Goal: Information Seeking & Learning: Find specific fact

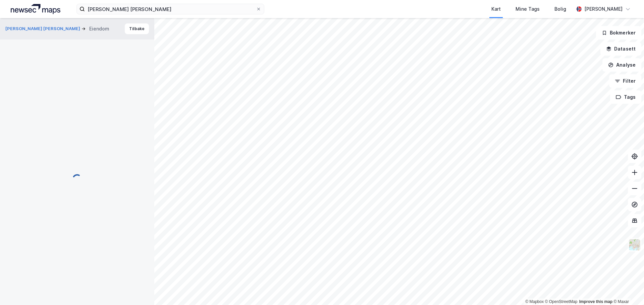
scroll to position [0, 0]
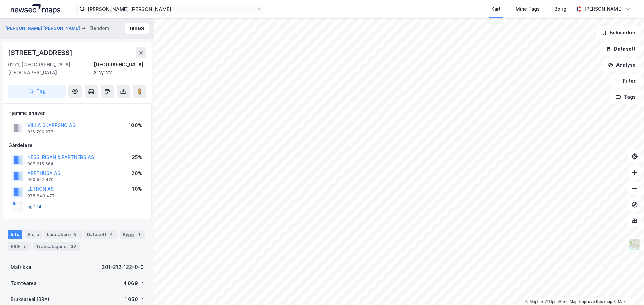
click at [0, 0] on button "og 1 til" at bounding box center [0, 0] width 0 height 0
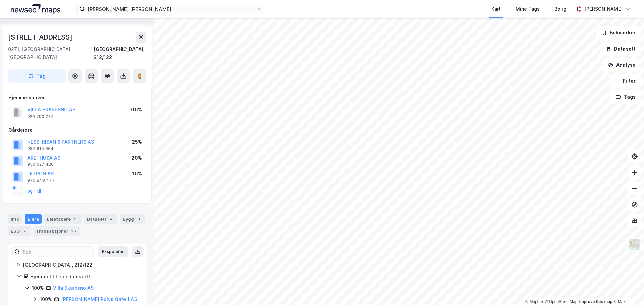
scroll to position [22, 0]
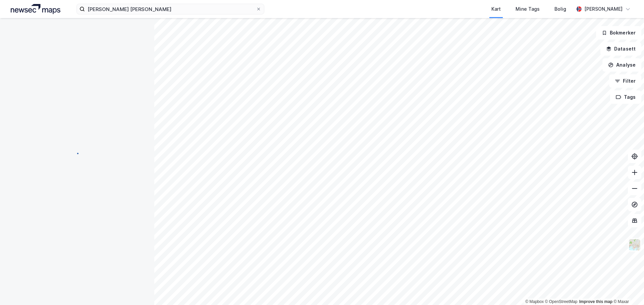
scroll to position [17, 0]
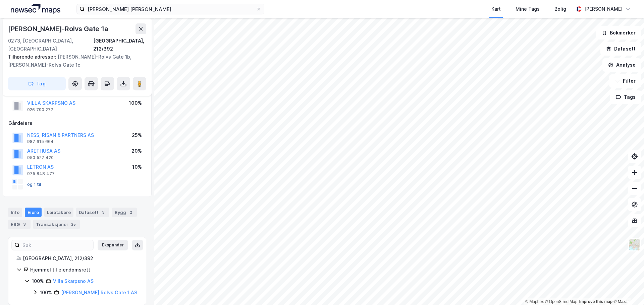
click at [0, 0] on button "og 1 til" at bounding box center [0, 0] width 0 height 0
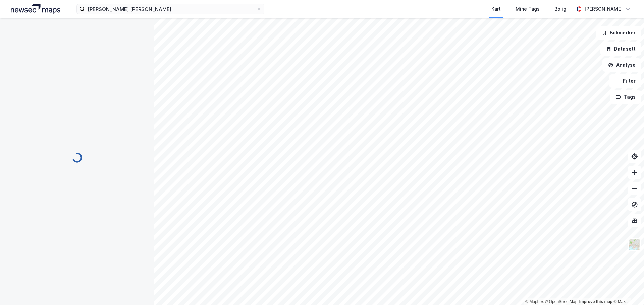
scroll to position [17, 0]
click at [192, 10] on input at bounding box center [174, 9] width 179 height 10
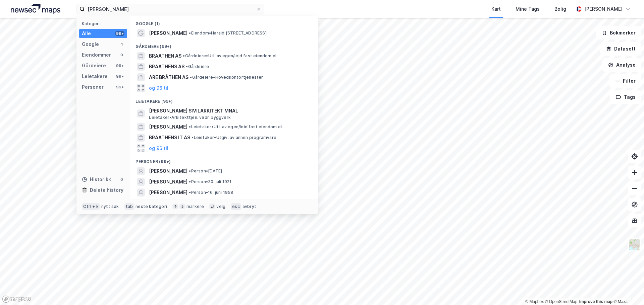
click at [97, 81] on div "Kategori Alle 99+ Google 1 Eiendommer 0 Gårdeiere 99+ Leietakere 99+ Personer 9…" at bounding box center [103, 107] width 54 height 183
click at [97, 84] on div "Personer" at bounding box center [93, 87] width 22 height 8
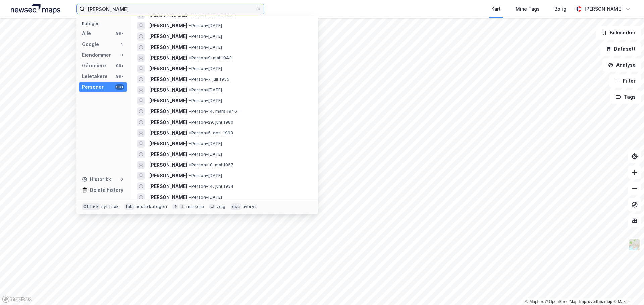
scroll to position [268, 0]
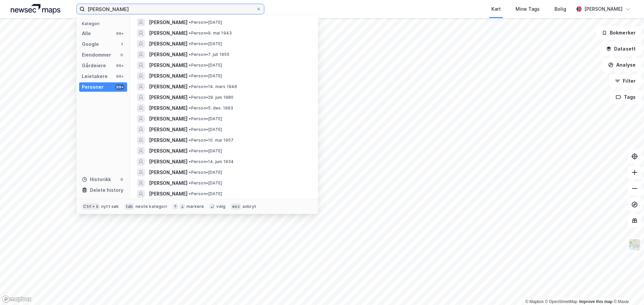
click at [108, 8] on input "erik braathen" at bounding box center [170, 9] width 171 height 10
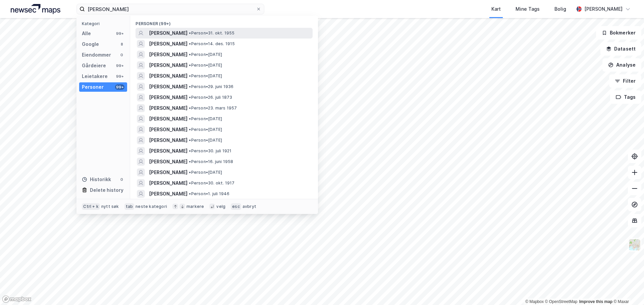
click at [165, 30] on span "ERIK GUNNAR BRAATHEN" at bounding box center [168, 33] width 39 height 8
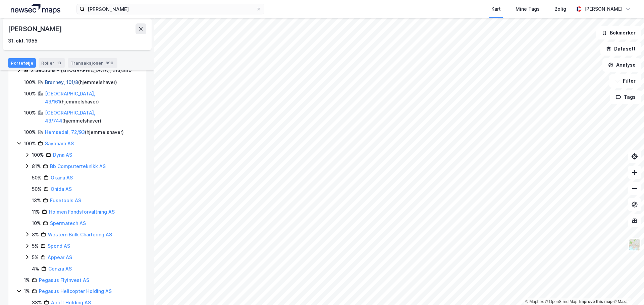
scroll to position [96, 0]
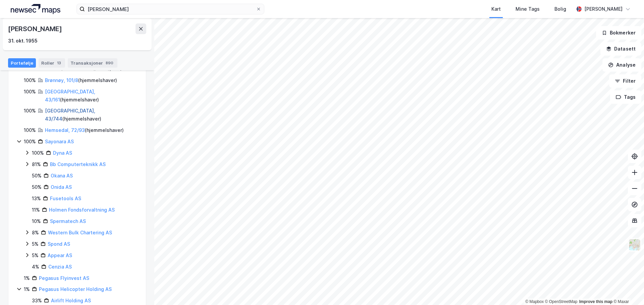
click at [60, 108] on link "Bærum, 43/744" at bounding box center [70, 115] width 50 height 14
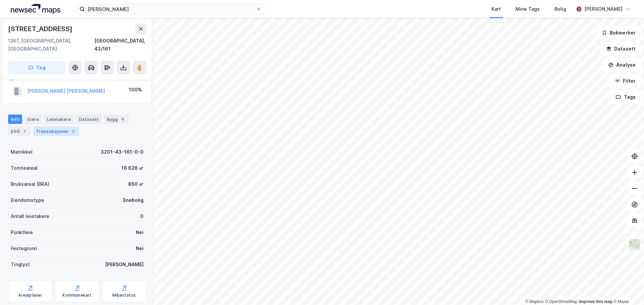
scroll to position [25, 0]
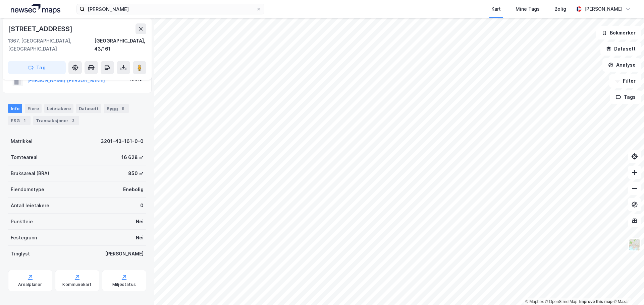
click at [71, 76] on div "BRAATHEN ERIK GUNNAR" at bounding box center [66, 80] width 78 height 8
click at [0, 0] on button "BRAATHEN ERIK GUNNAR" at bounding box center [0, 0] width 0 height 0
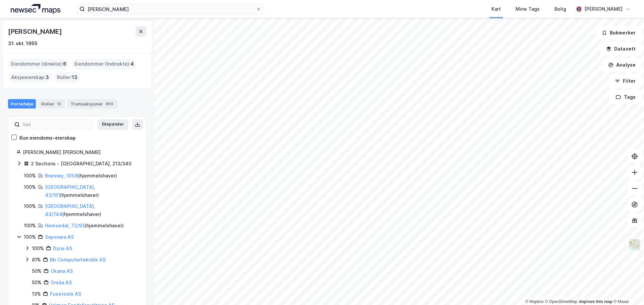
click at [69, 165] on div "2 Sections - Oslo, 213/340" at bounding box center [81, 164] width 101 height 8
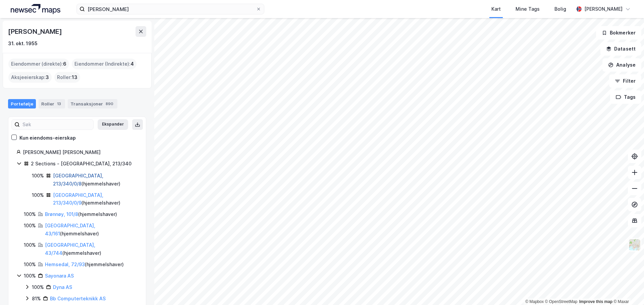
click at [62, 176] on link "Oslo, 213/340/0/8" at bounding box center [78, 180] width 50 height 14
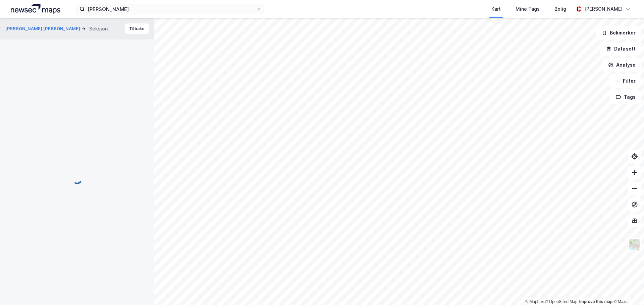
scroll to position [25, 0]
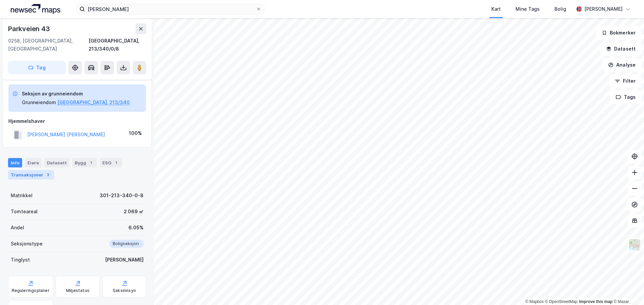
click at [47, 171] on div "Transaksjoner 3" at bounding box center [31, 174] width 46 height 9
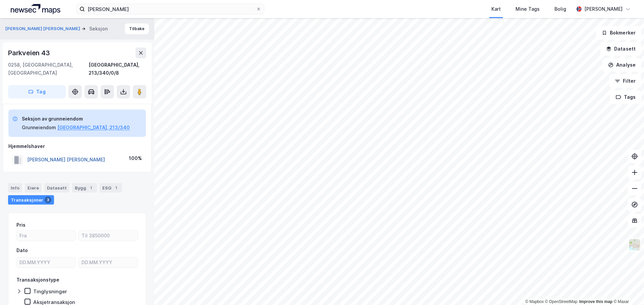
click at [0, 0] on button "BRAATHEN ERIK GUNNAR" at bounding box center [0, 0] width 0 height 0
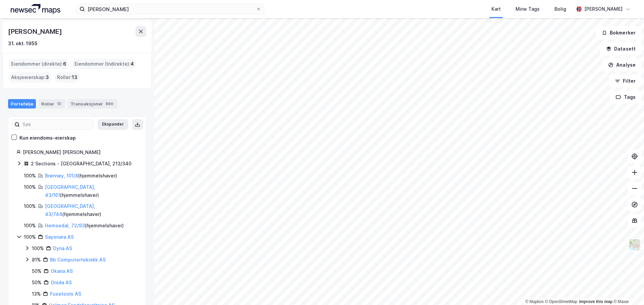
click at [21, 164] on icon at bounding box center [18, 163] width 5 height 5
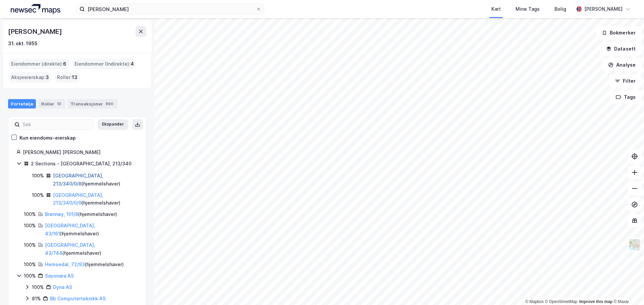
click at [74, 174] on link "Oslo, 213/340/0/8" at bounding box center [78, 180] width 50 height 14
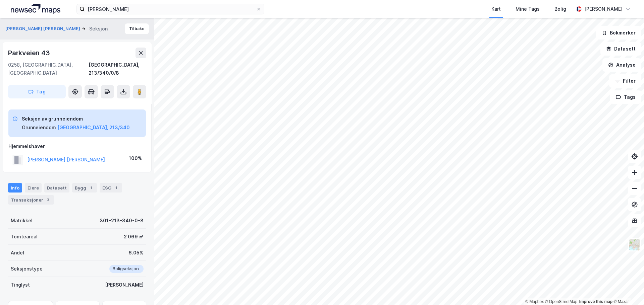
scroll to position [1, 0]
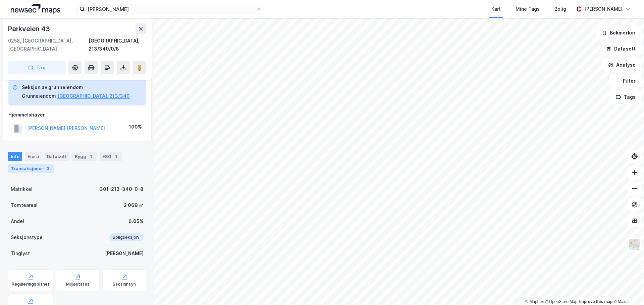
click at [34, 164] on div "Transaksjoner 3" at bounding box center [31, 168] width 46 height 9
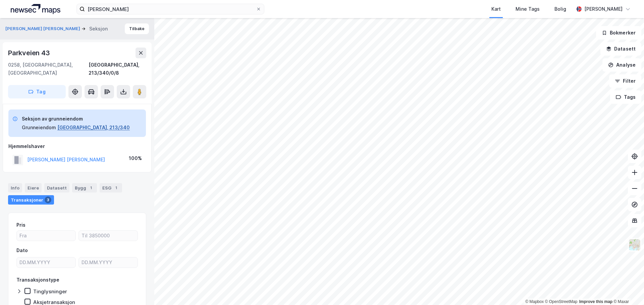
click at [74, 124] on button "Oslo, 213/340" at bounding box center [93, 128] width 72 height 8
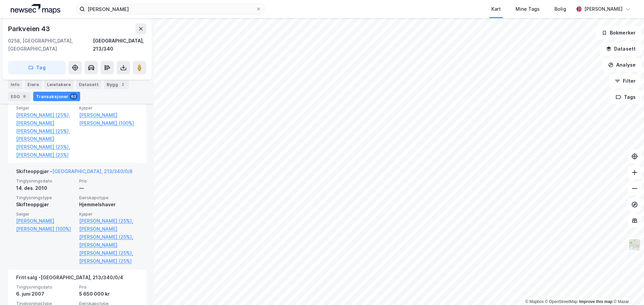
scroll to position [1832, 0]
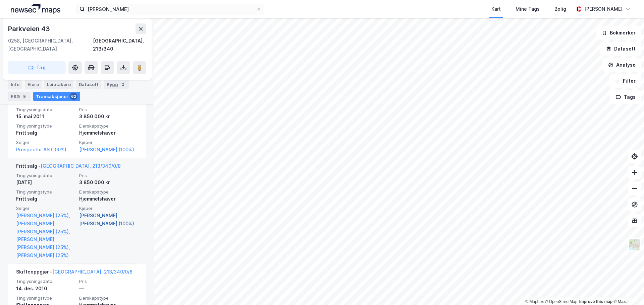
click at [90, 222] on link "Braathen Erik Gunnar (100%)" at bounding box center [108, 220] width 59 height 16
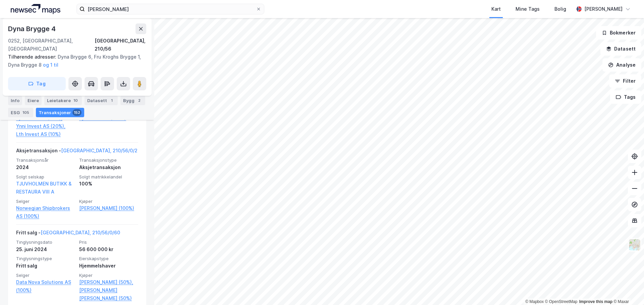
scroll to position [804, 0]
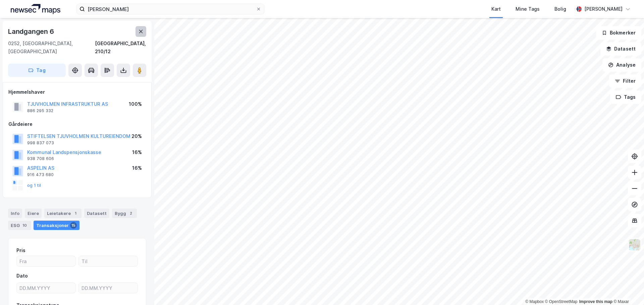
click at [137, 31] on button at bounding box center [140, 31] width 11 height 11
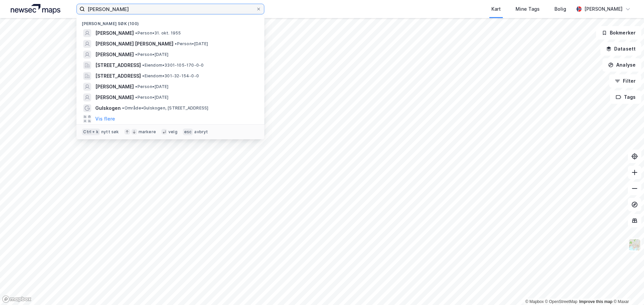
click at [112, 7] on input "erik gunnar braathen" at bounding box center [170, 9] width 171 height 10
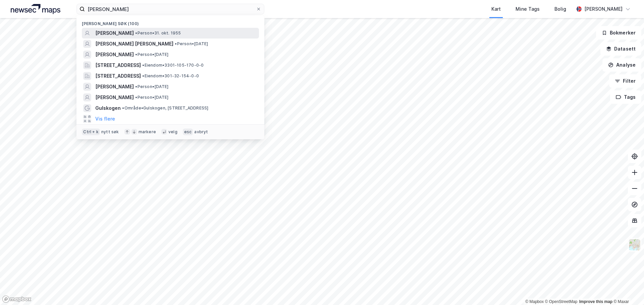
click at [134, 29] on span "ERIK GUNNAR BRAATHEN" at bounding box center [114, 33] width 39 height 8
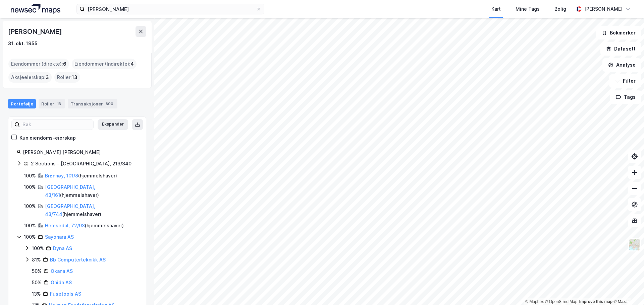
click at [326, 305] on html "erik gunnar braathen Kart Mine Tags Bolig Peder Anker-Rasch © Mapbox © OpenStre…" at bounding box center [322, 152] width 644 height 305
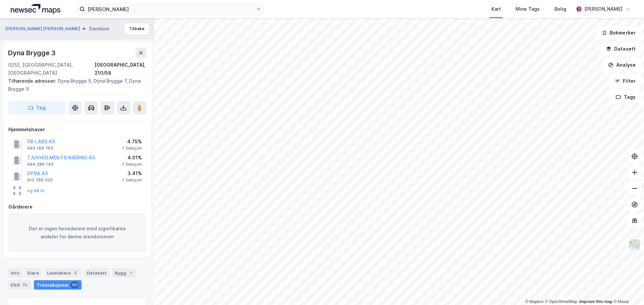
scroll to position [0, 0]
click at [0, 0] on button "og 68 til" at bounding box center [0, 0] width 0 height 0
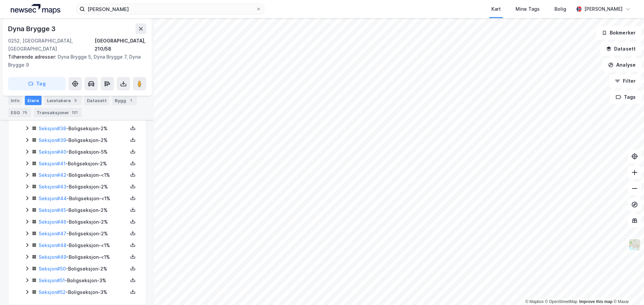
scroll to position [480, 0]
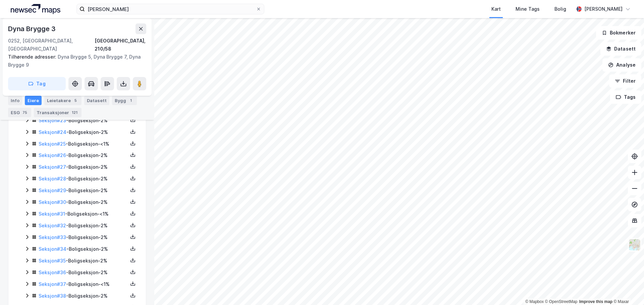
click at [64, 118] on div "Info Eiere Leietakere 5 Datasett Bygg 1 ESG 75 Transaksjoner 121" at bounding box center [77, 104] width 154 height 32
click at [65, 115] on div "Transaksjoner 121" at bounding box center [58, 112] width 48 height 9
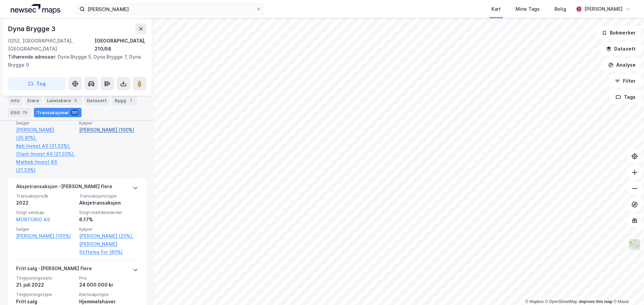
scroll to position [1676, 0]
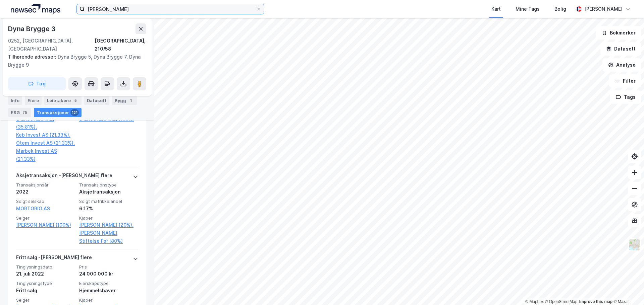
click at [176, 11] on input "erik gunnar braathen" at bounding box center [170, 9] width 171 height 10
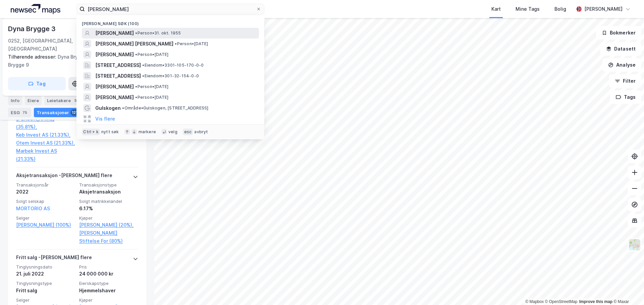
click at [167, 34] on span "• Person • 31. okt. 1955" at bounding box center [158, 33] width 46 height 5
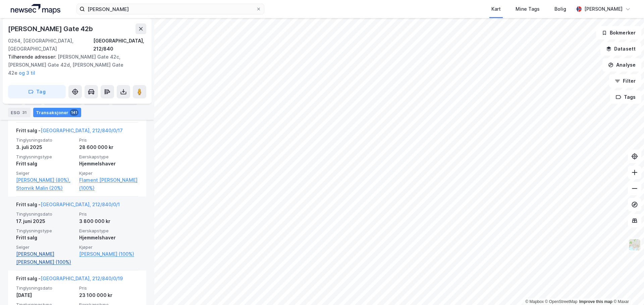
scroll to position [446, 0]
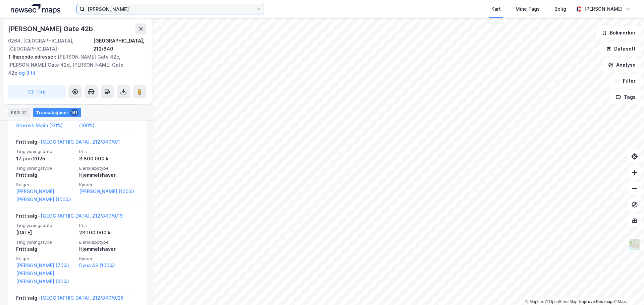
click at [126, 5] on input "erik gunnar braathen" at bounding box center [170, 9] width 171 height 10
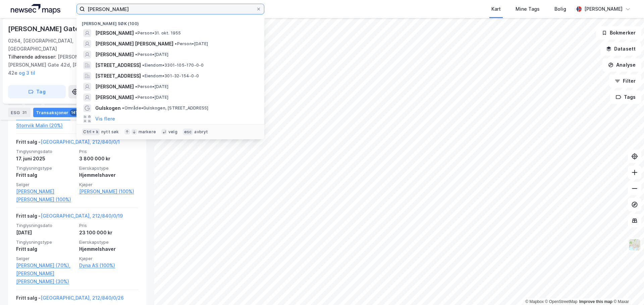
click at [126, 5] on input "erik gunnar braathen" at bounding box center [170, 9] width 171 height 10
paste input "Okana AS"
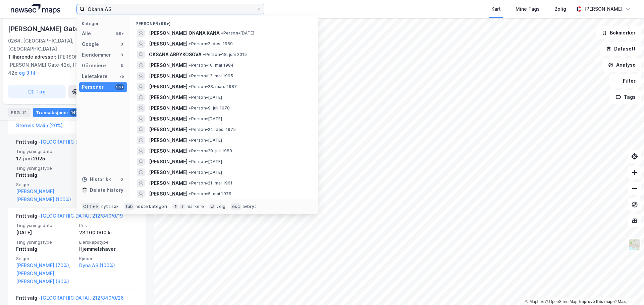
type input "Okana AS"
click at [57, 166] on span "Tinglysningstype" at bounding box center [45, 169] width 59 height 6
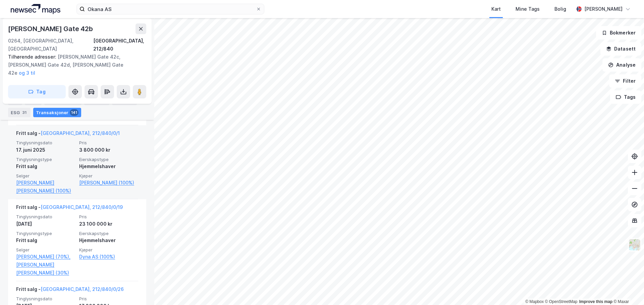
scroll to position [479, 0]
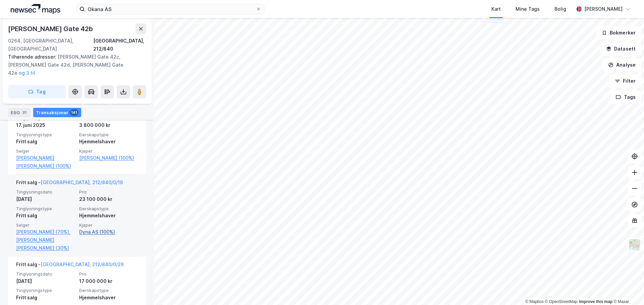
click at [95, 228] on link "Dyna AS (100%)" at bounding box center [108, 232] width 59 height 8
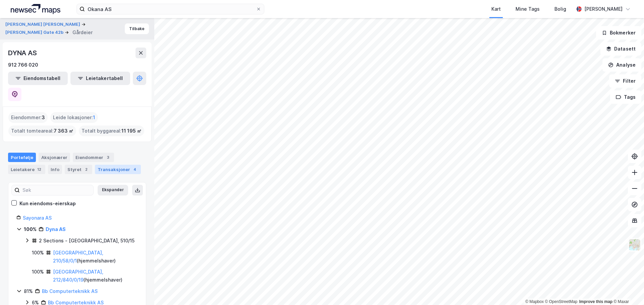
click at [107, 165] on div "Transaksjoner 4" at bounding box center [118, 169] width 46 height 9
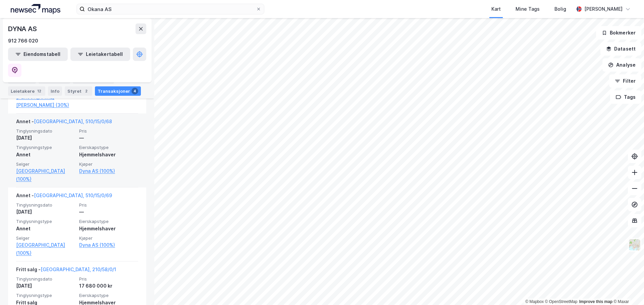
scroll to position [274, 0]
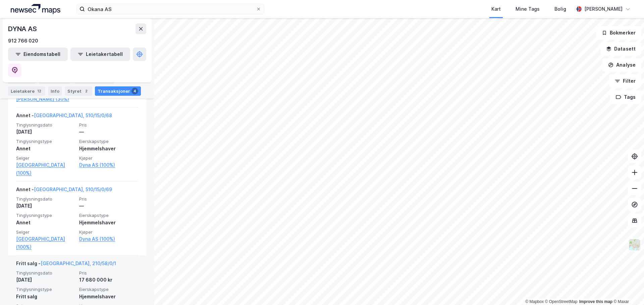
click at [65, 261] on link "Oslo, 210/58/0/1" at bounding box center [78, 264] width 75 height 6
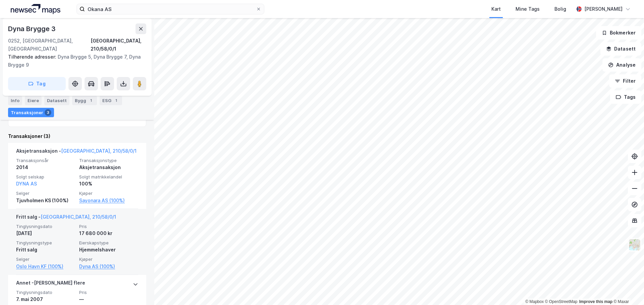
scroll to position [243, 0]
